Goal: Navigation & Orientation: Find specific page/section

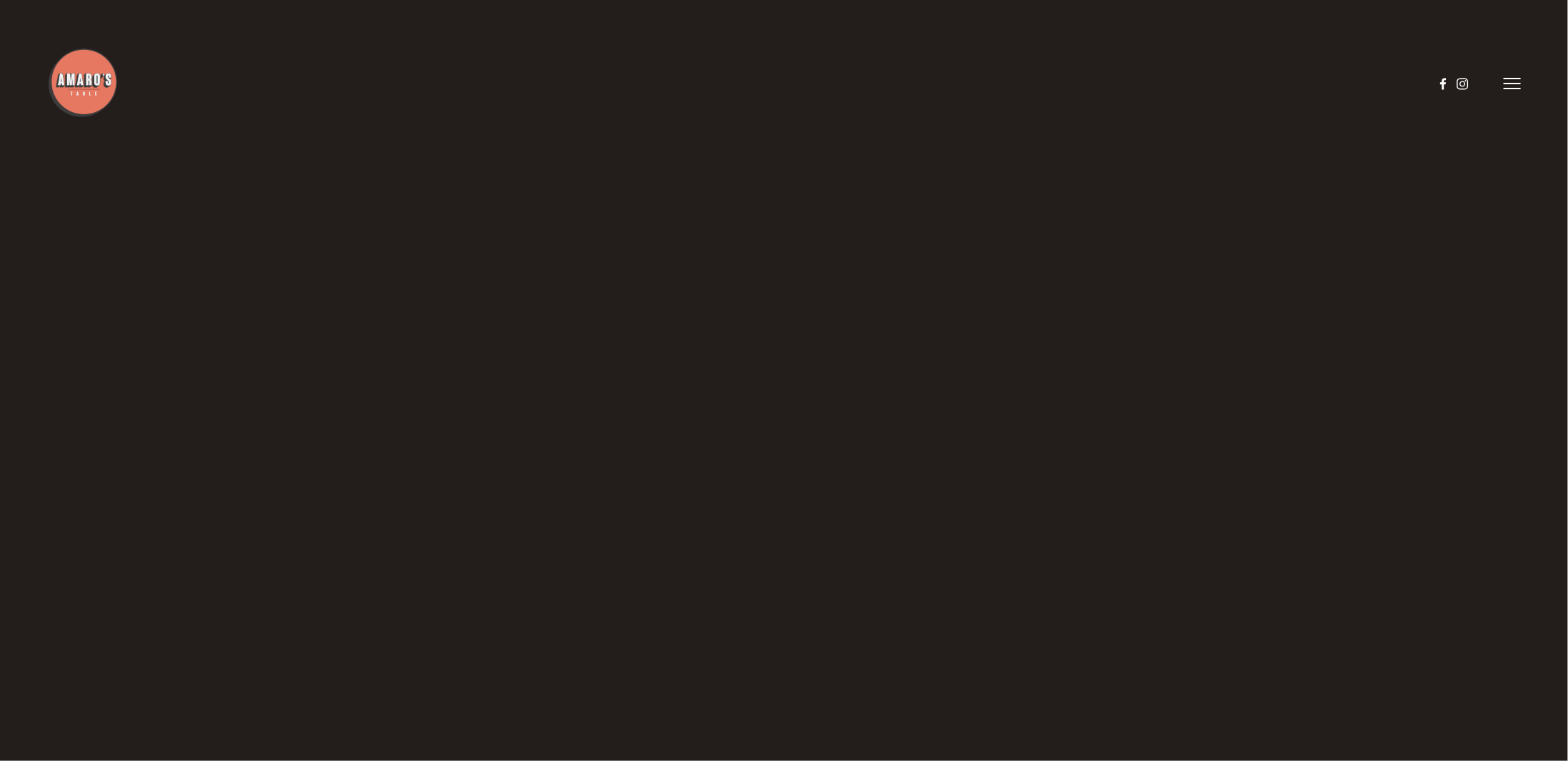
click at [80, 83] on img at bounding box center [82, 82] width 71 height 71
click at [1512, 84] on line at bounding box center [1512, 84] width 17 height 0
click at [1202, 81] on span "Menu" at bounding box center [1198, 83] width 29 height 14
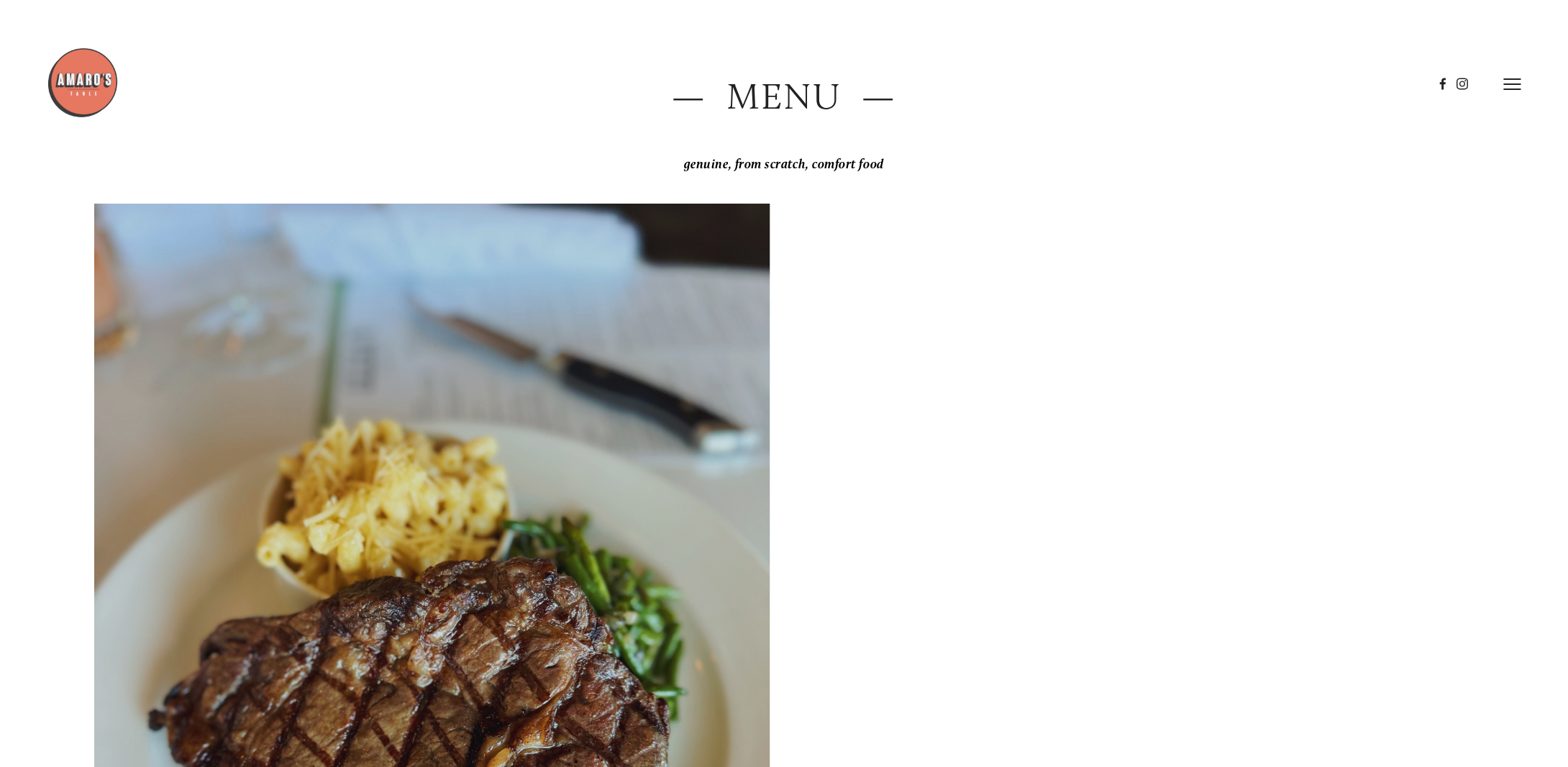
click at [1510, 87] on icon at bounding box center [1513, 84] width 17 height 13
click at [1344, 81] on span "Gallery" at bounding box center [1352, 84] width 36 height 14
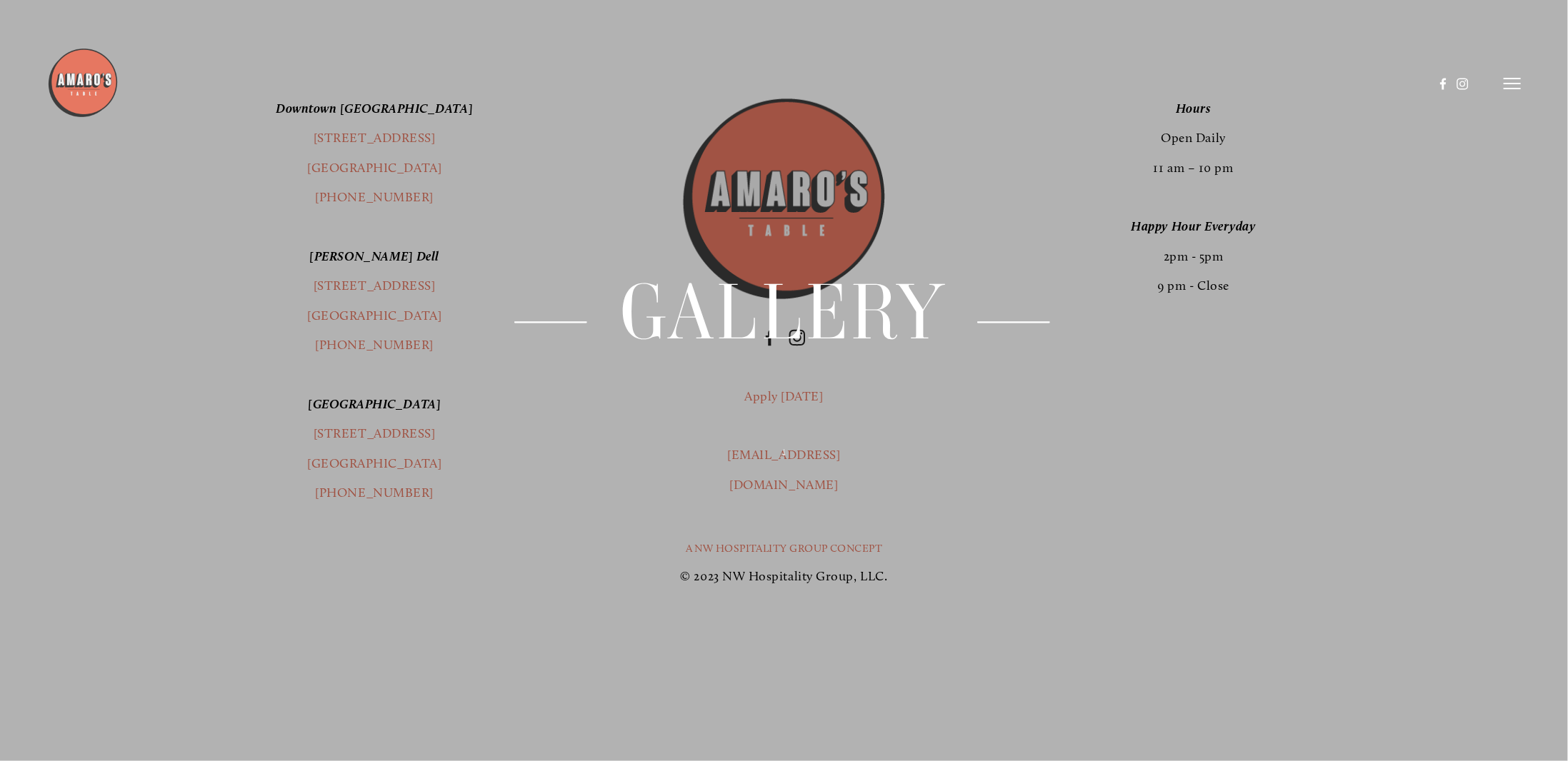
click at [1508, 83] on icon at bounding box center [1512, 83] width 17 height 13
click at [1310, 80] on span "Visit" at bounding box center [1309, 83] width 24 height 14
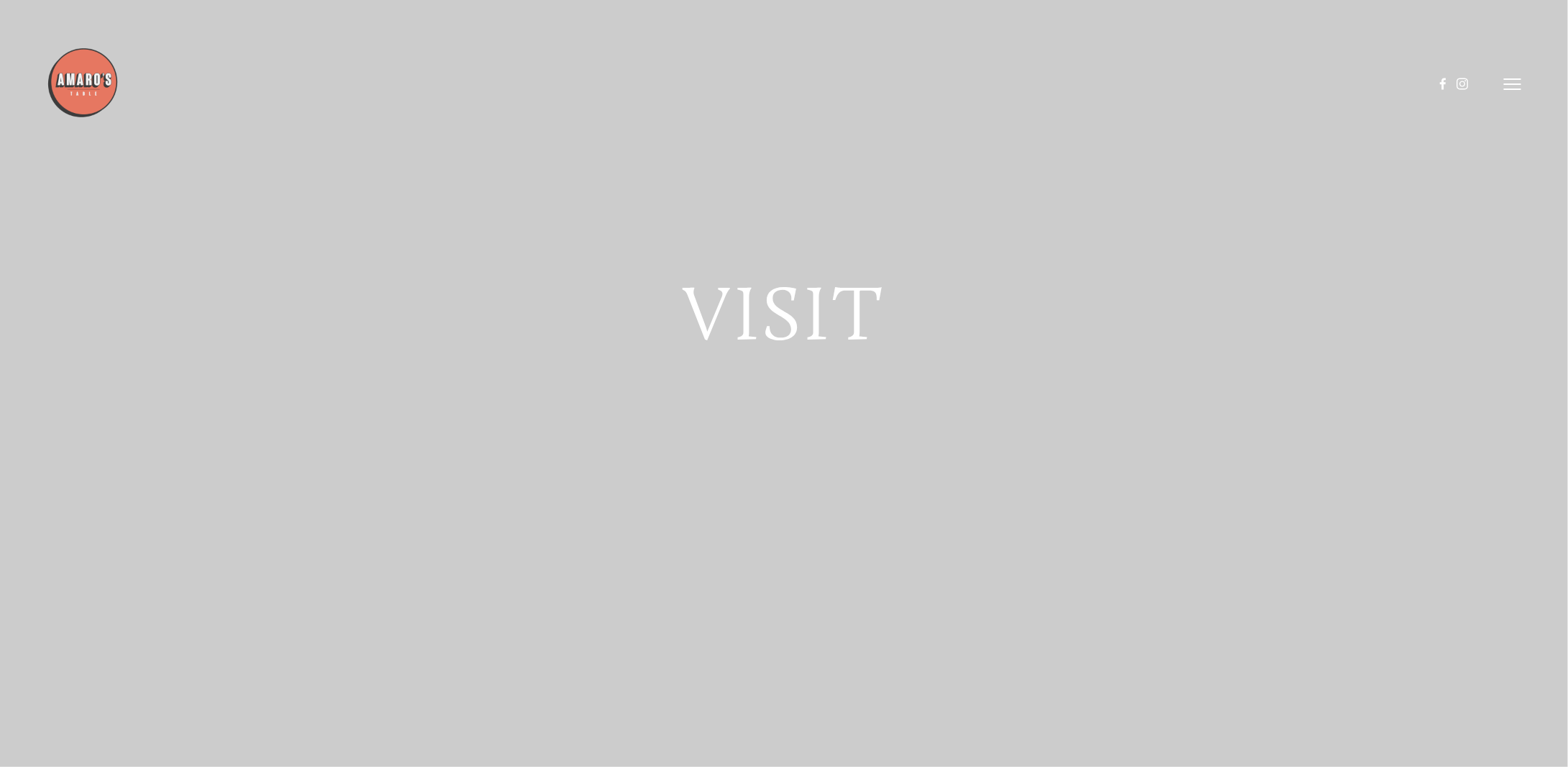
click at [87, 80] on img at bounding box center [82, 82] width 72 height 72
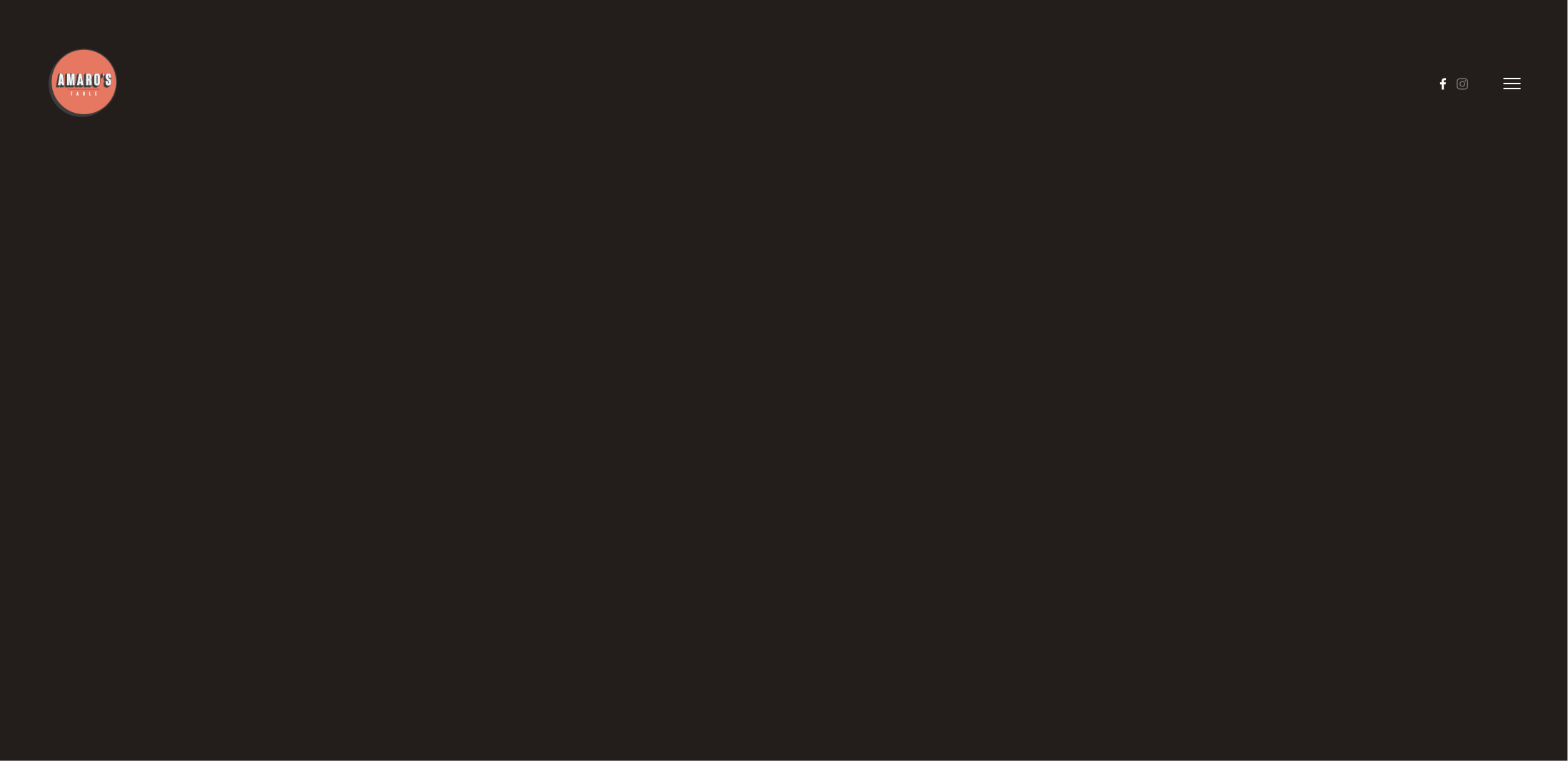
click at [1447, 85] on use at bounding box center [1443, 83] width 24 height 24
click at [1442, 80] on use at bounding box center [1443, 83] width 6 height 11
